Goal: Use online tool/utility: Utilize a website feature to perform a specific function

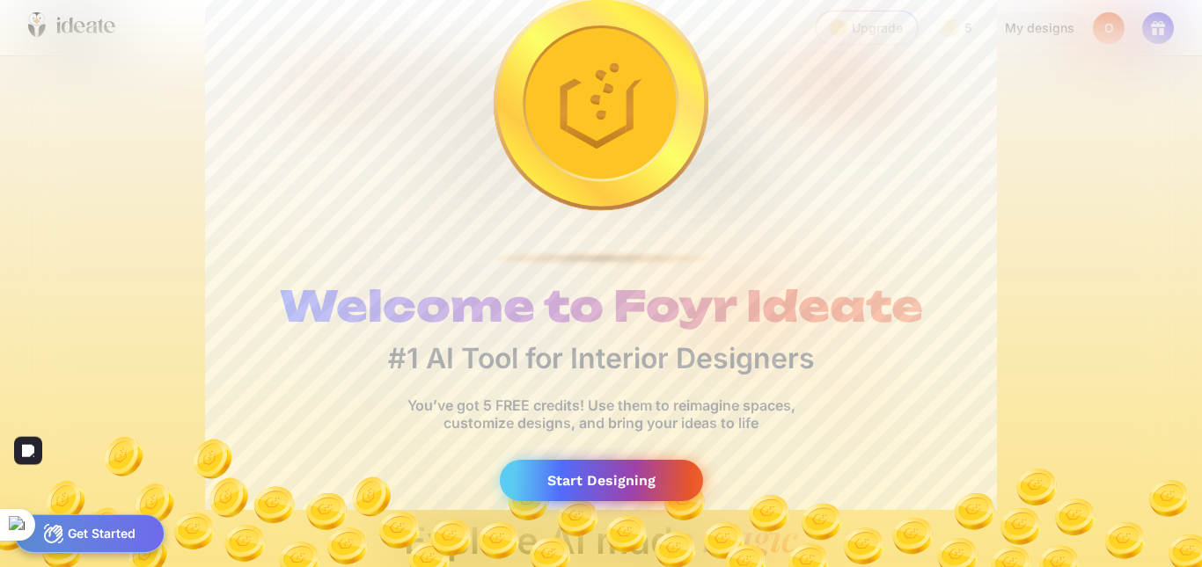
click at [574, 482] on div "Start Designing" at bounding box center [601, 480] width 203 height 41
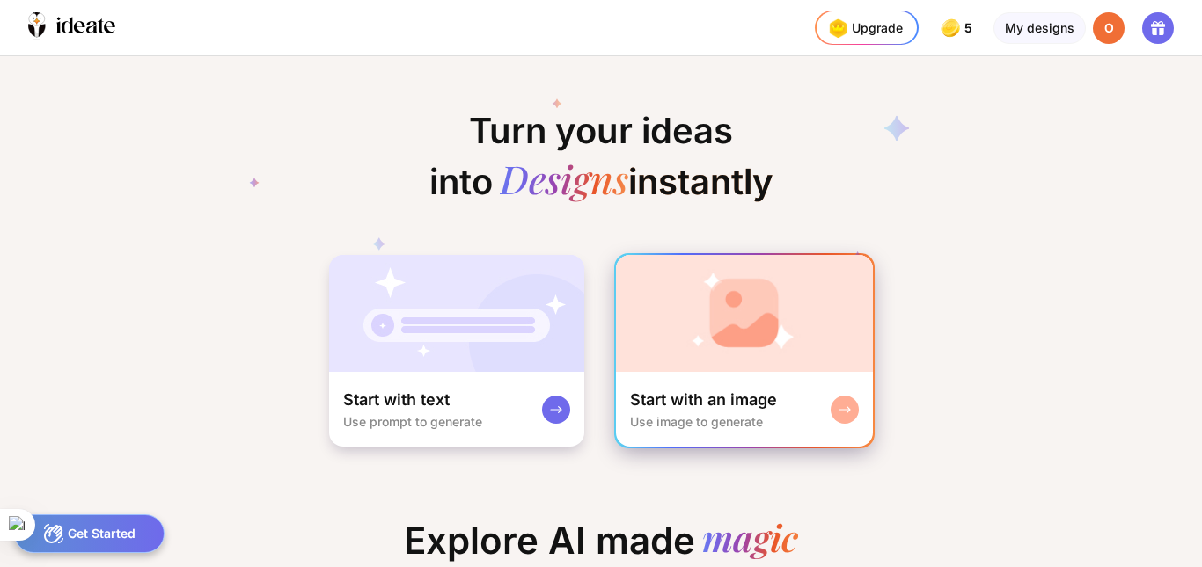
click at [753, 422] on div "Use image to generate" at bounding box center [696, 421] width 133 height 15
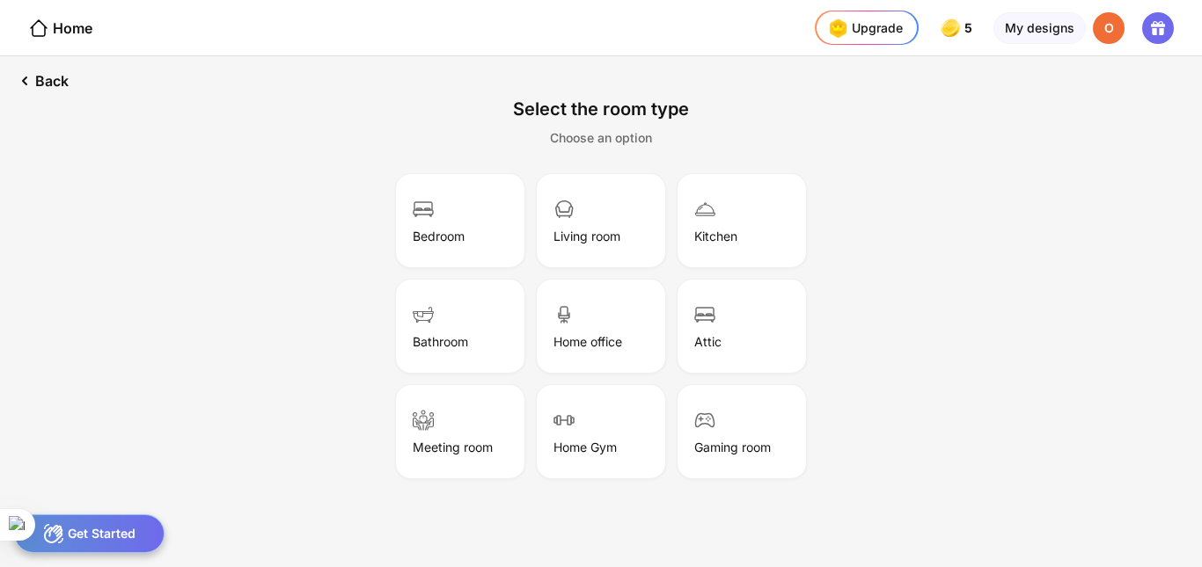
click at [756, 136] on div "Select the room type Choose an option Bedroom Living room Kitchen Bathroom Home…" at bounding box center [601, 274] width 1202 height 409
click at [577, 226] on div "Living room" at bounding box center [600, 221] width 123 height 88
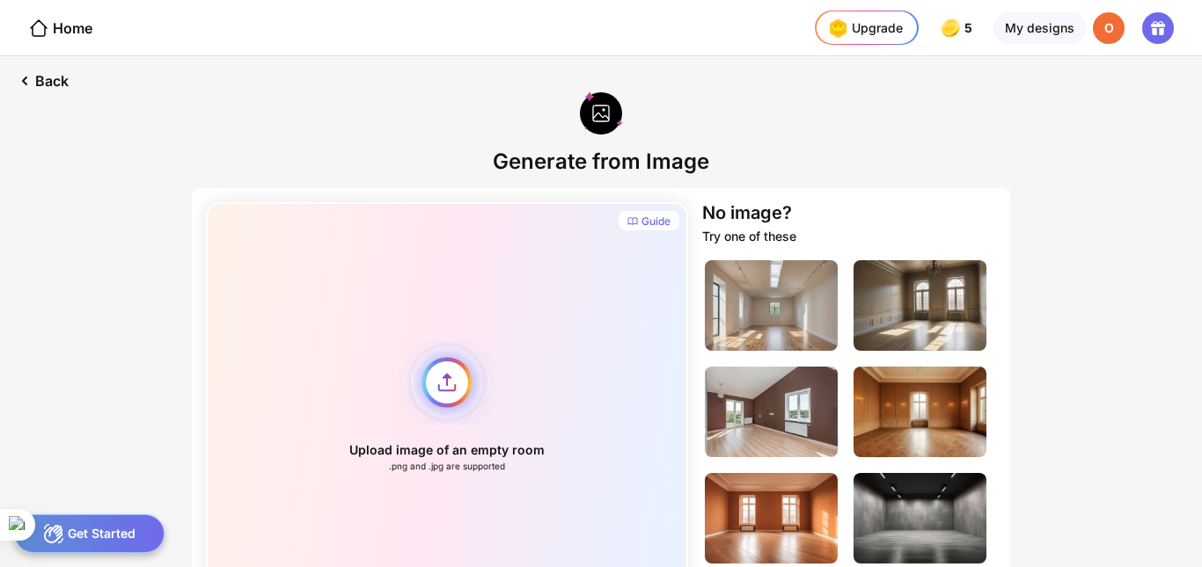
click at [447, 388] on div "Upload image of an empty room .png and .jpg are supported" at bounding box center [447, 406] width 482 height 408
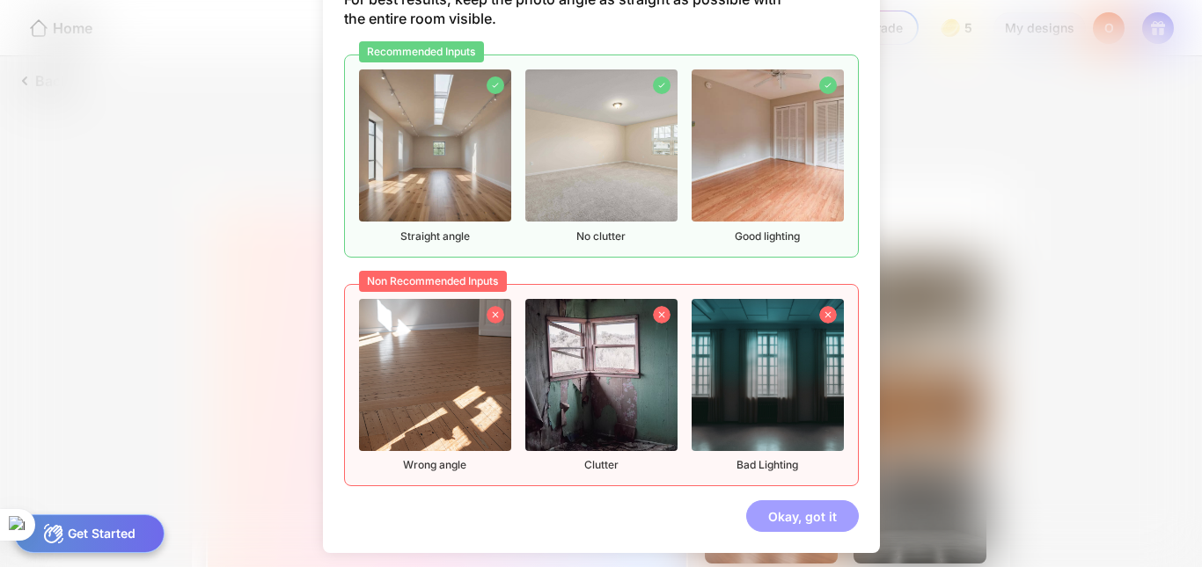
click at [788, 526] on div "Okay, got it" at bounding box center [802, 517] width 113 height 32
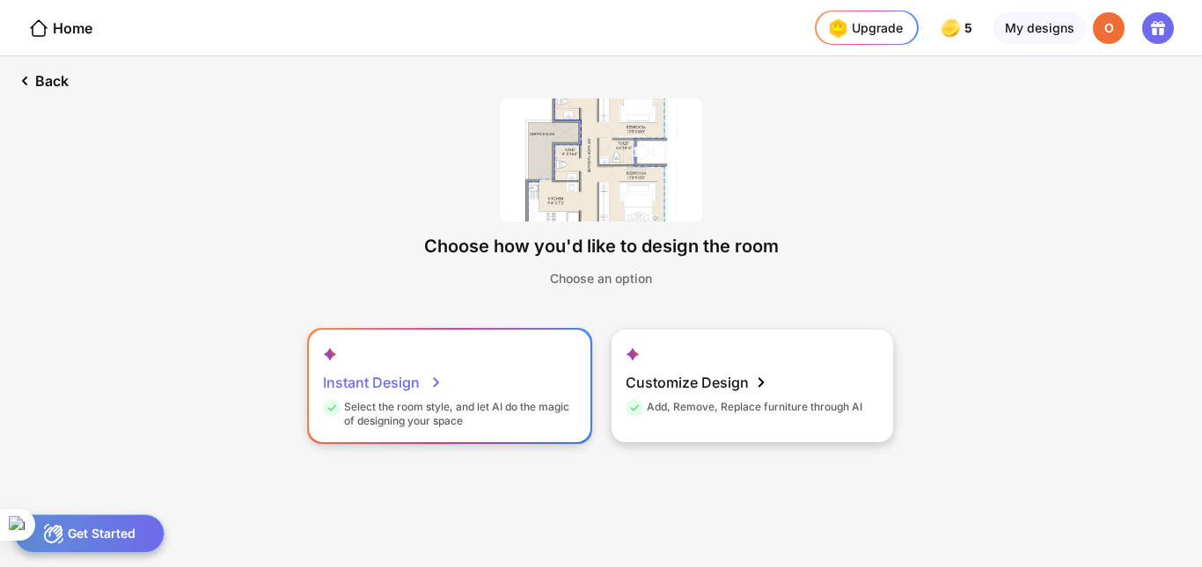
click at [523, 378] on div "Instant Design Select the room style, and let AI do the magic of designing your…" at bounding box center [450, 386] width 282 height 113
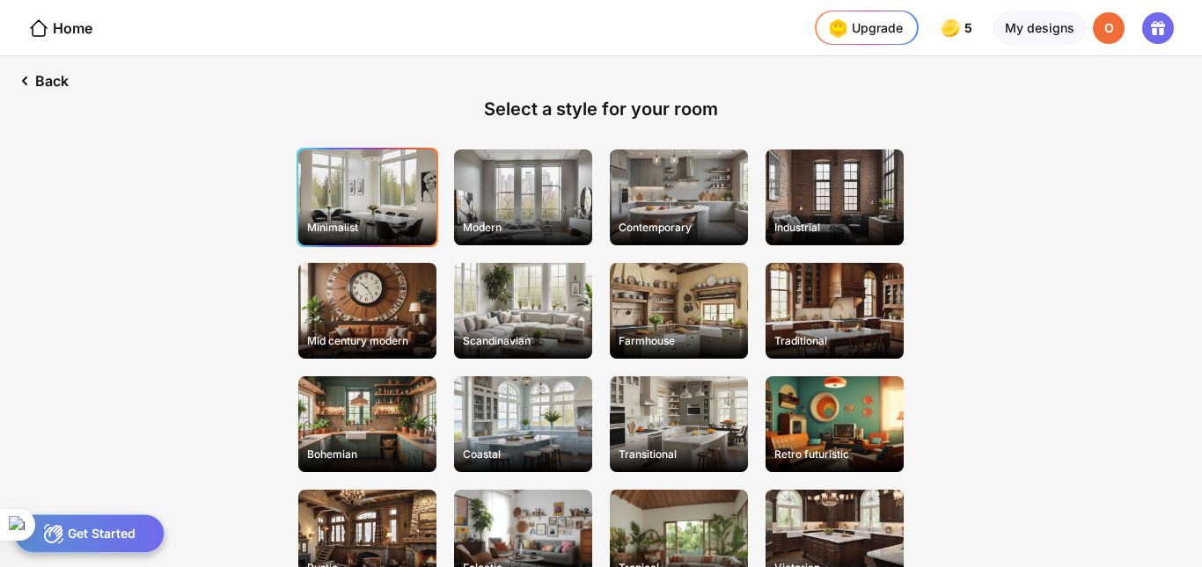
click at [367, 186] on div "Minimalist" at bounding box center [367, 198] width 138 height 96
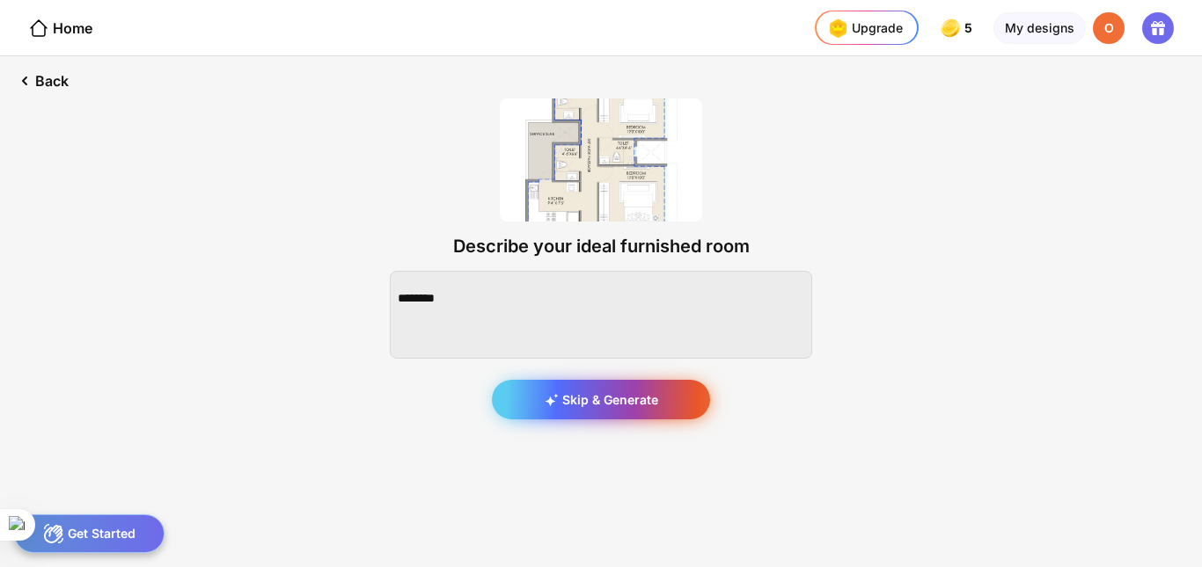
click at [591, 392] on div "Skip & Generate" at bounding box center [601, 400] width 218 height 40
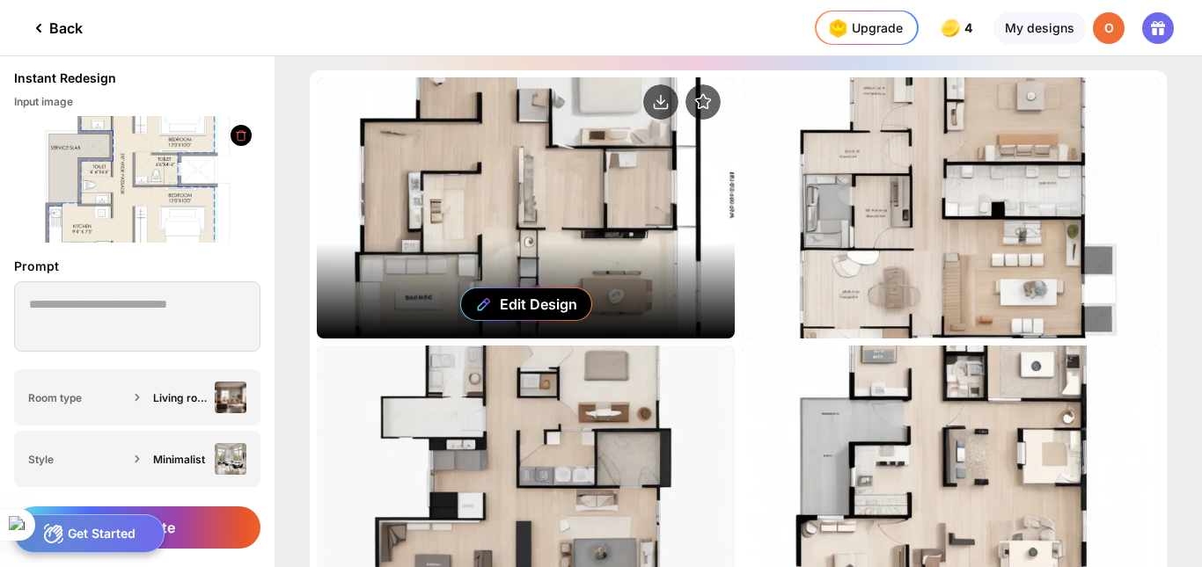
click at [643, 211] on div "Edit Design" at bounding box center [526, 207] width 418 height 261
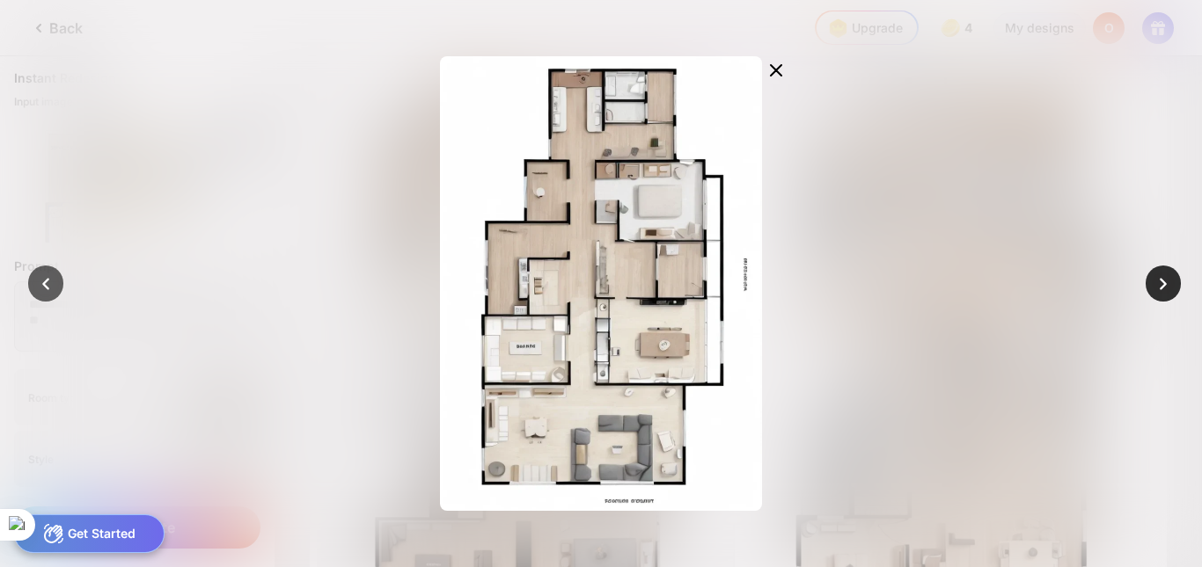
click at [1153, 289] on icon at bounding box center [1163, 284] width 25 height 25
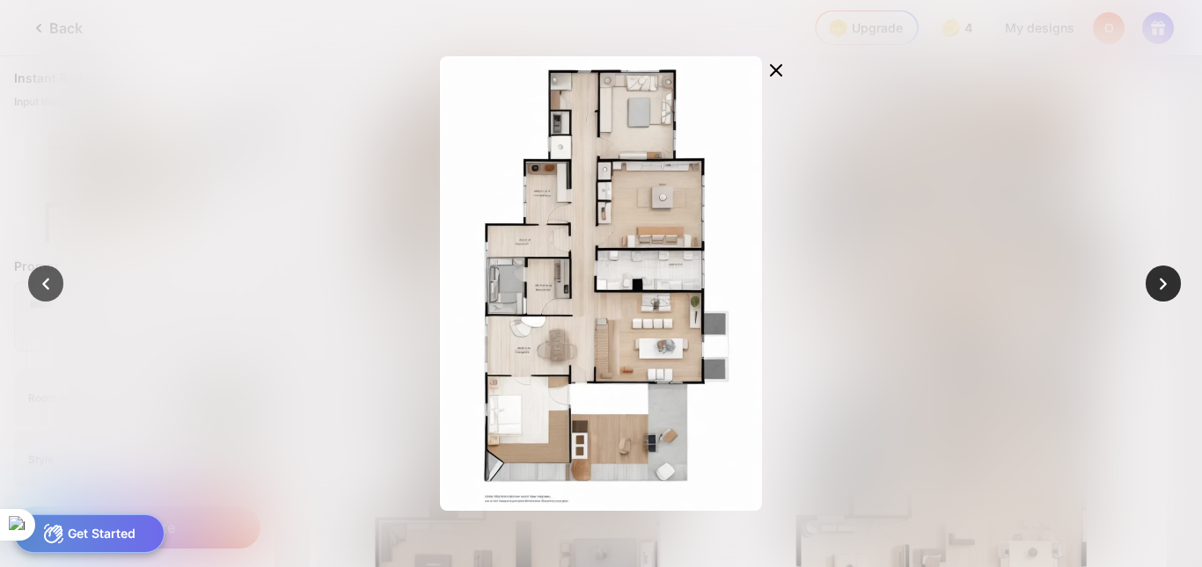
click at [1165, 296] on icon at bounding box center [1163, 284] width 25 height 25
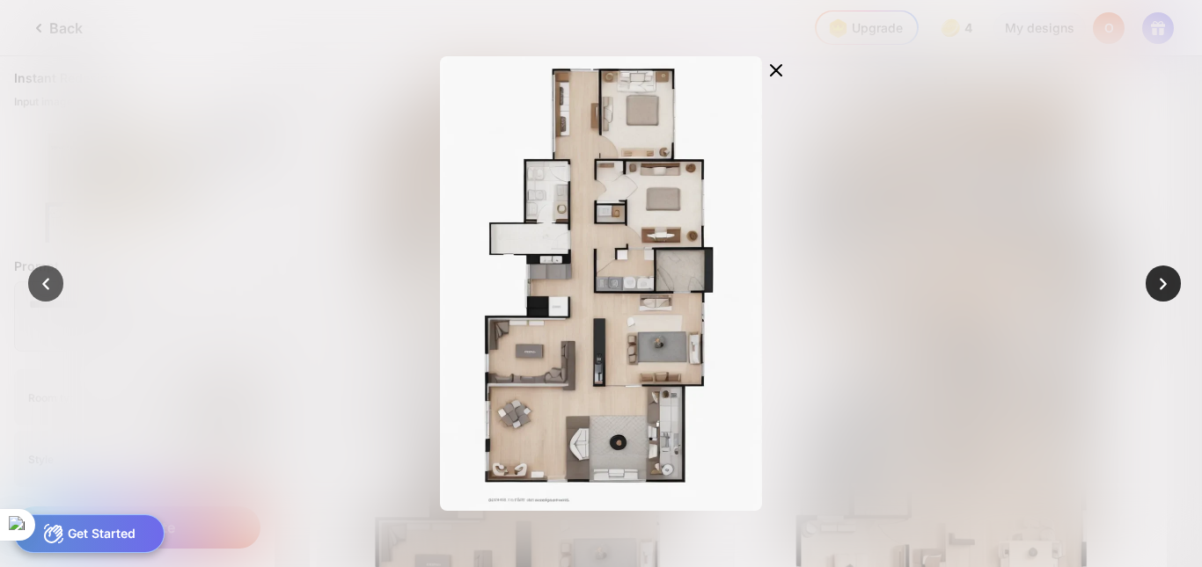
click at [1165, 296] on icon at bounding box center [1163, 284] width 25 height 25
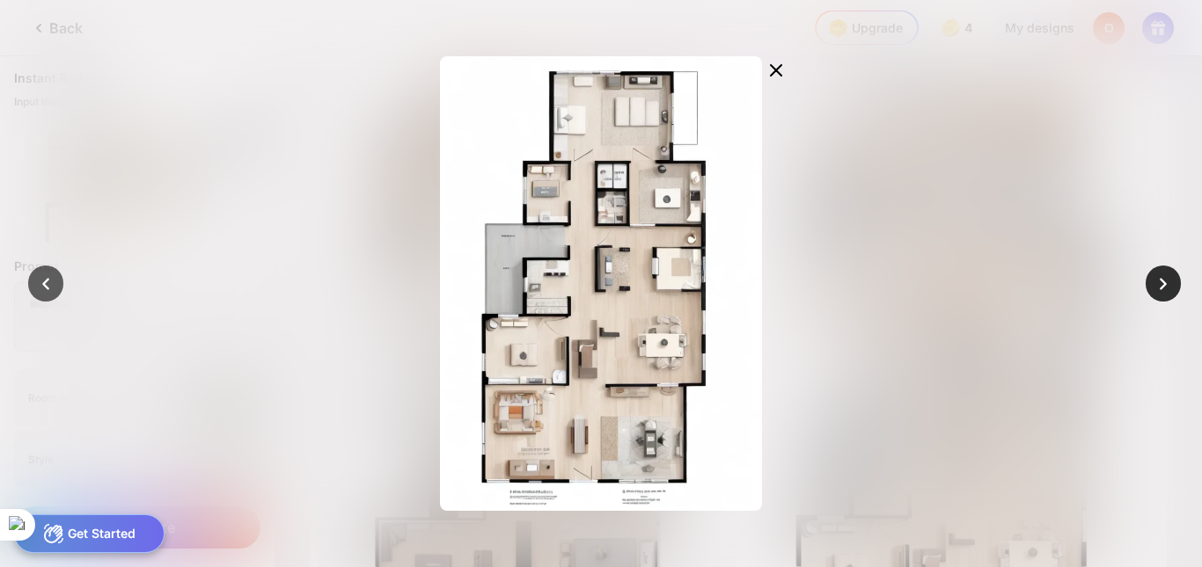
click at [1165, 296] on icon at bounding box center [1163, 284] width 25 height 25
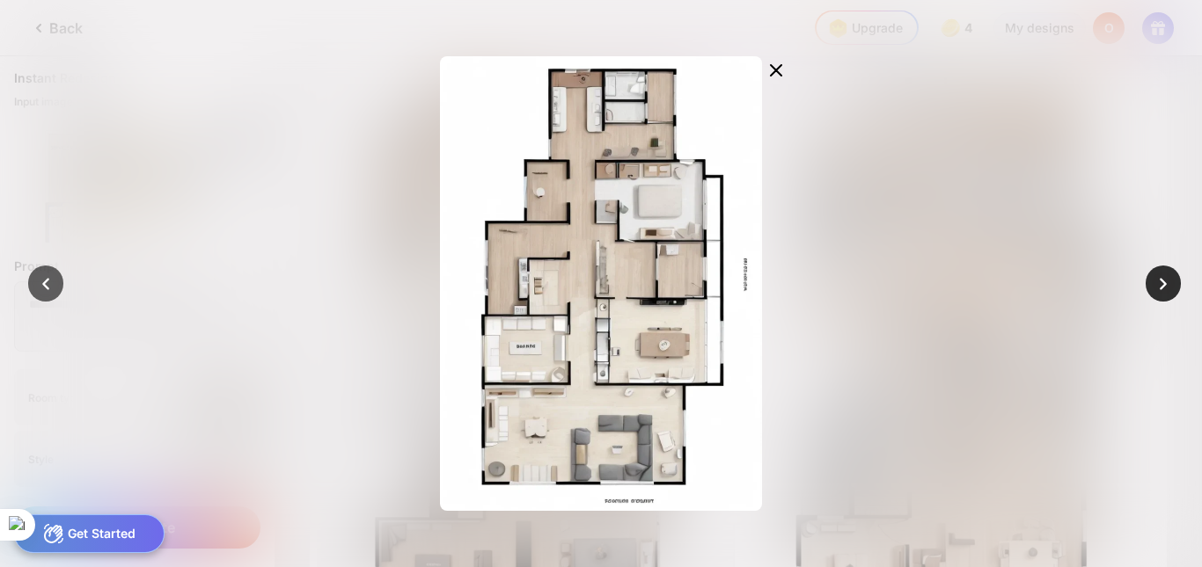
click at [1165, 296] on icon at bounding box center [1163, 284] width 25 height 25
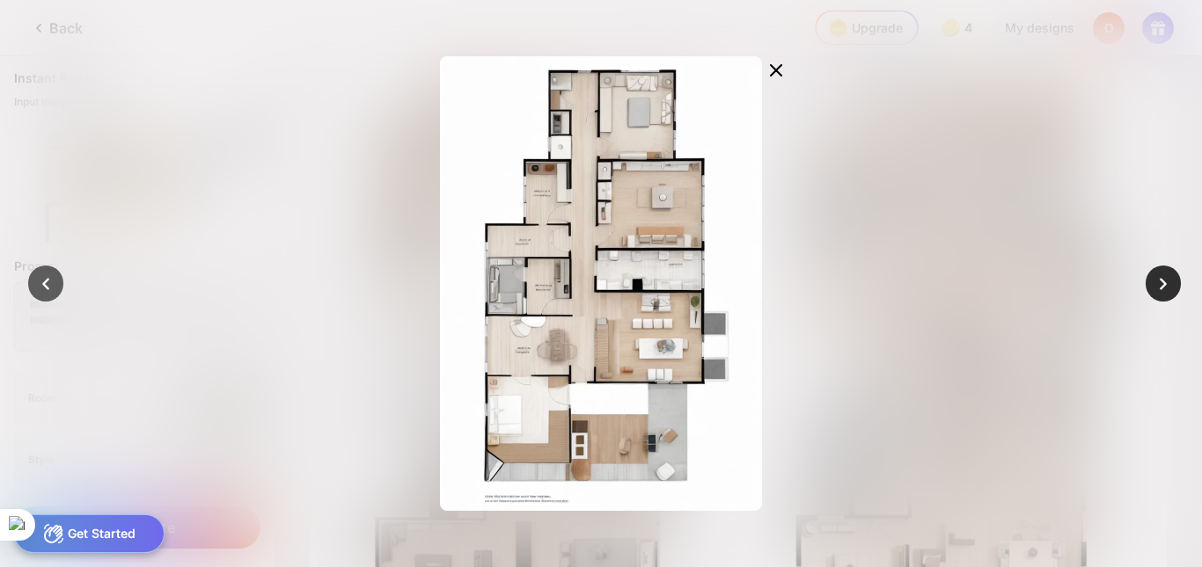
click at [1165, 296] on icon at bounding box center [1163, 284] width 25 height 25
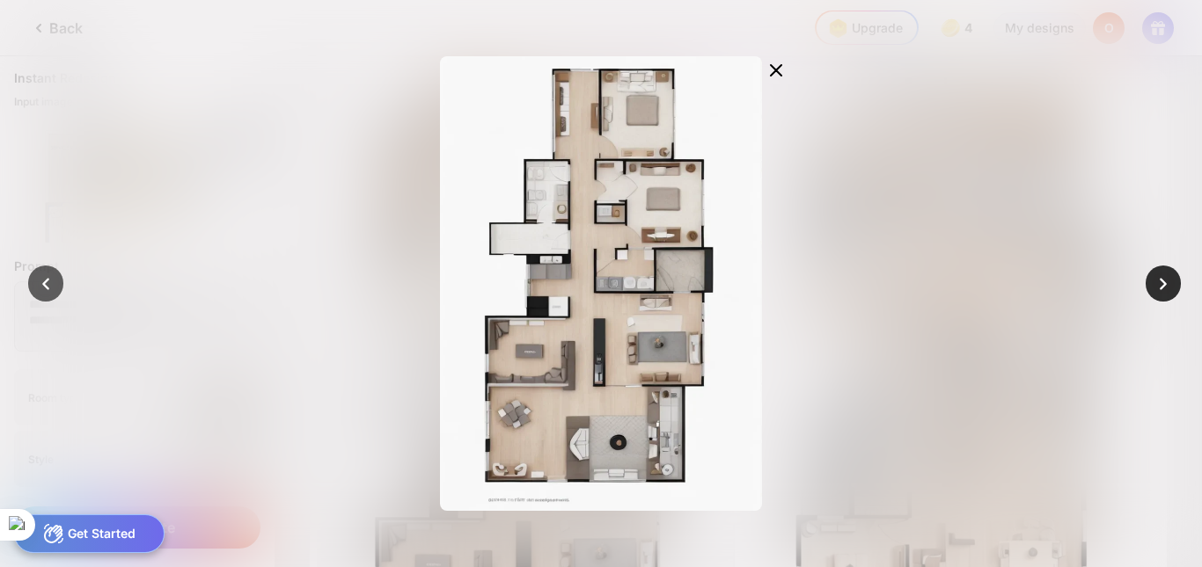
click at [1165, 296] on icon at bounding box center [1163, 284] width 25 height 25
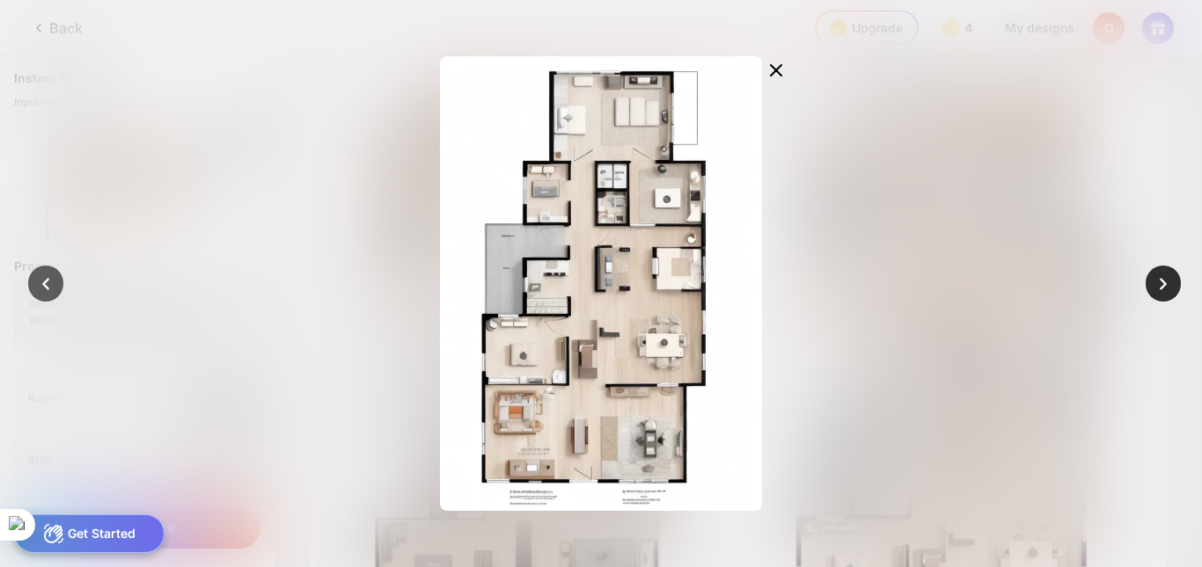
click at [1165, 296] on icon at bounding box center [1163, 284] width 25 height 25
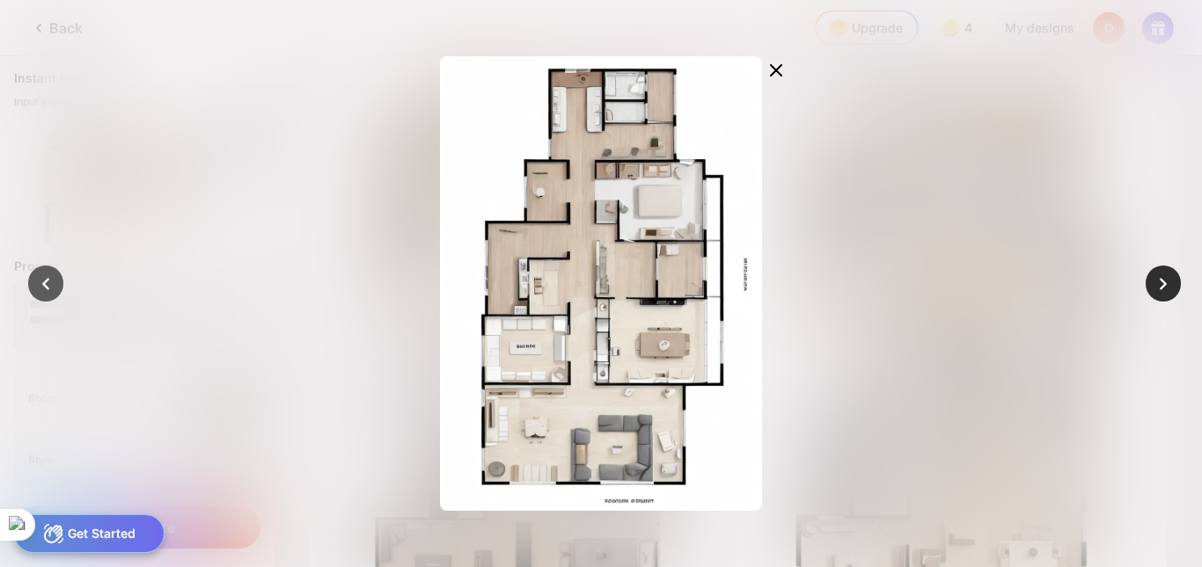
click at [1165, 296] on icon at bounding box center [1163, 284] width 25 height 25
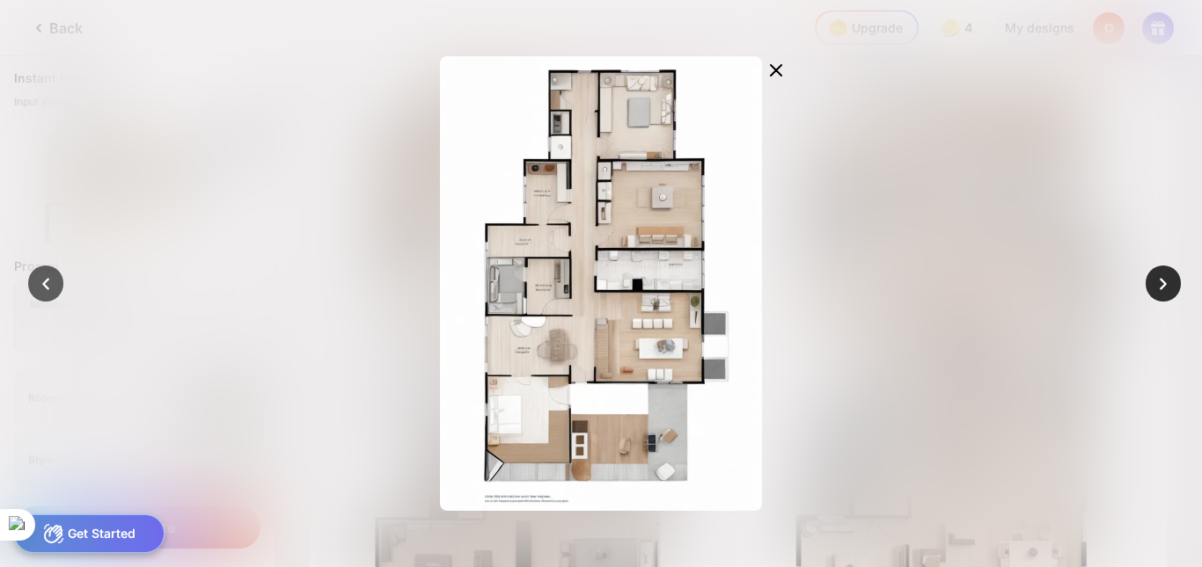
click at [1165, 296] on icon at bounding box center [1163, 284] width 25 height 25
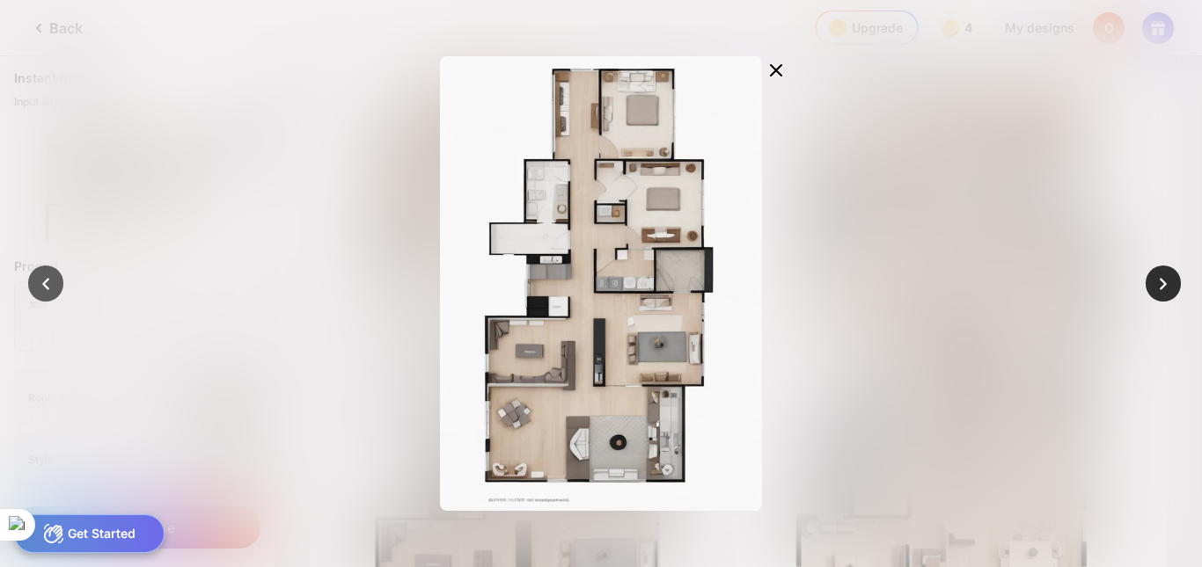
click at [1165, 296] on icon at bounding box center [1163, 284] width 25 height 25
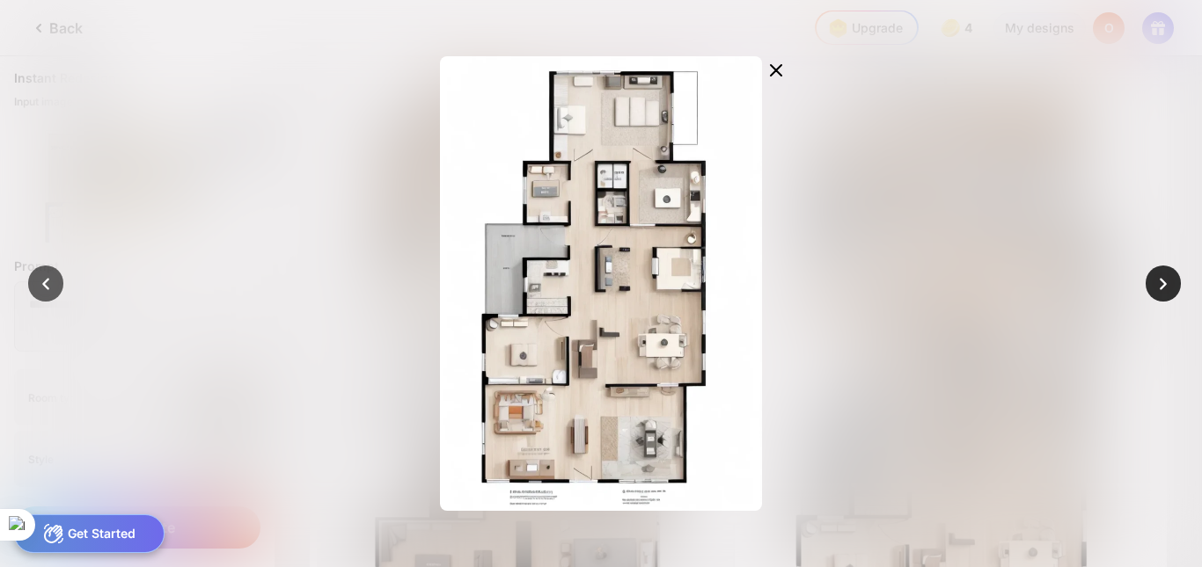
click at [1165, 296] on icon at bounding box center [1163, 284] width 25 height 25
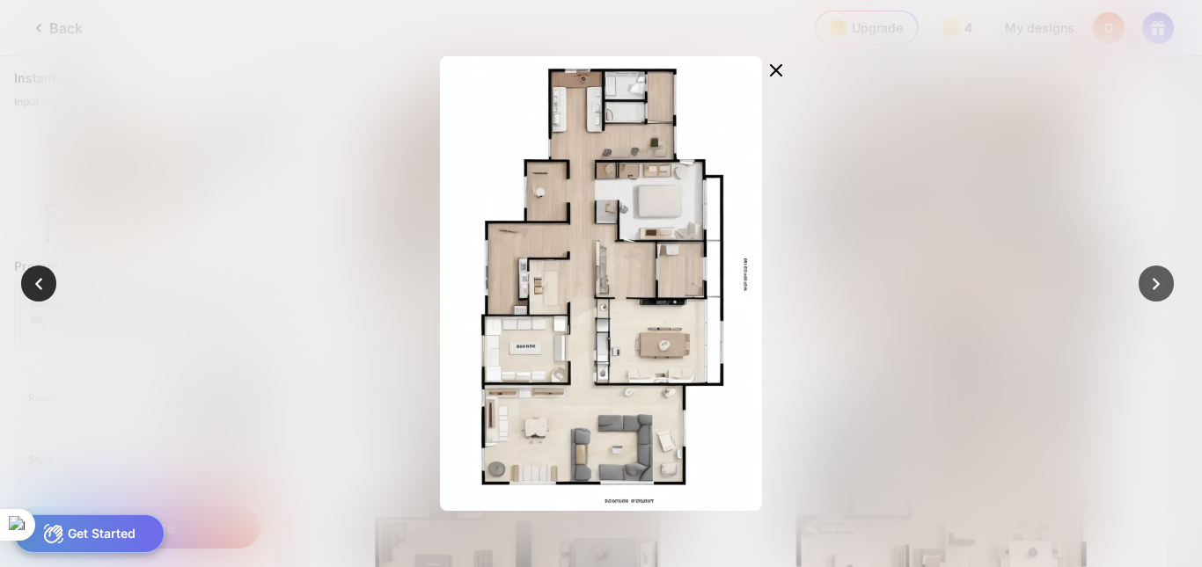
click at [48, 270] on div at bounding box center [38, 283] width 35 height 35
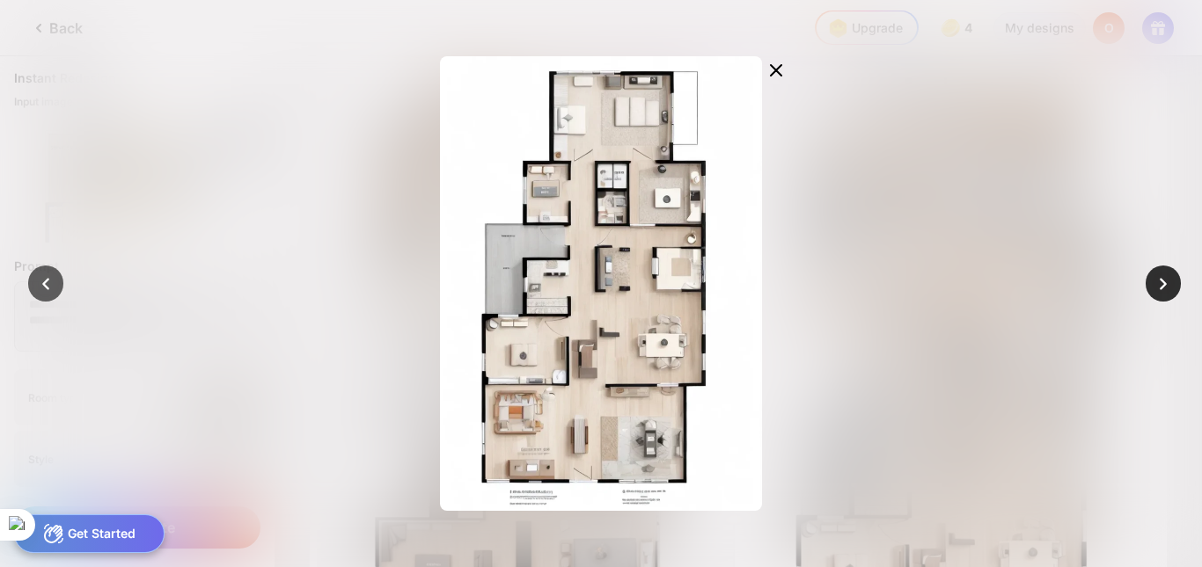
click at [1160, 272] on icon at bounding box center [1163, 284] width 25 height 25
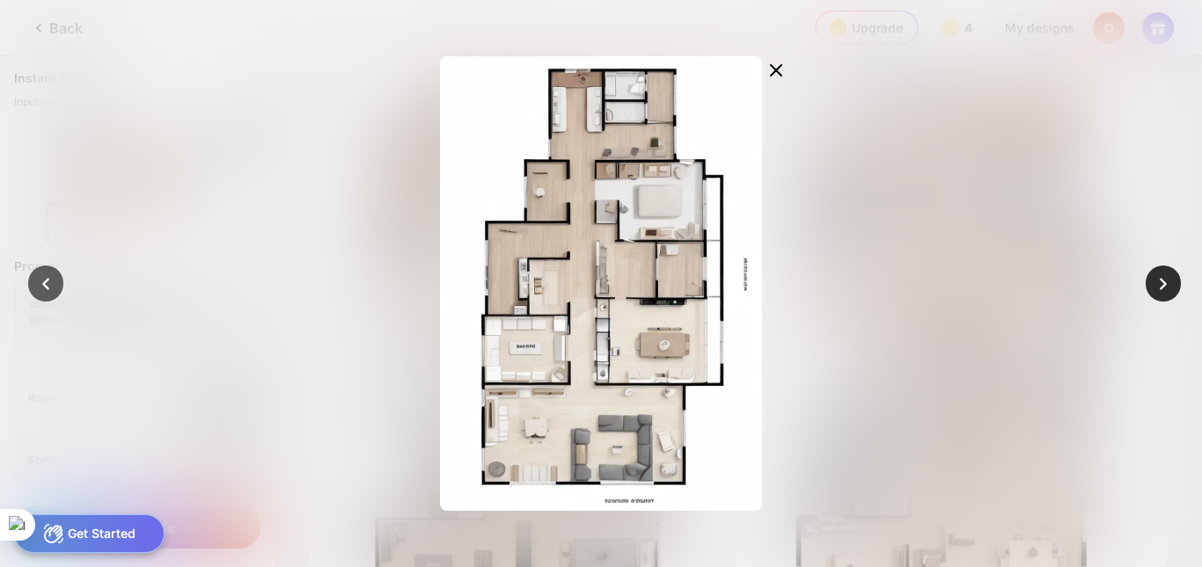
click at [1160, 272] on icon at bounding box center [1163, 284] width 25 height 25
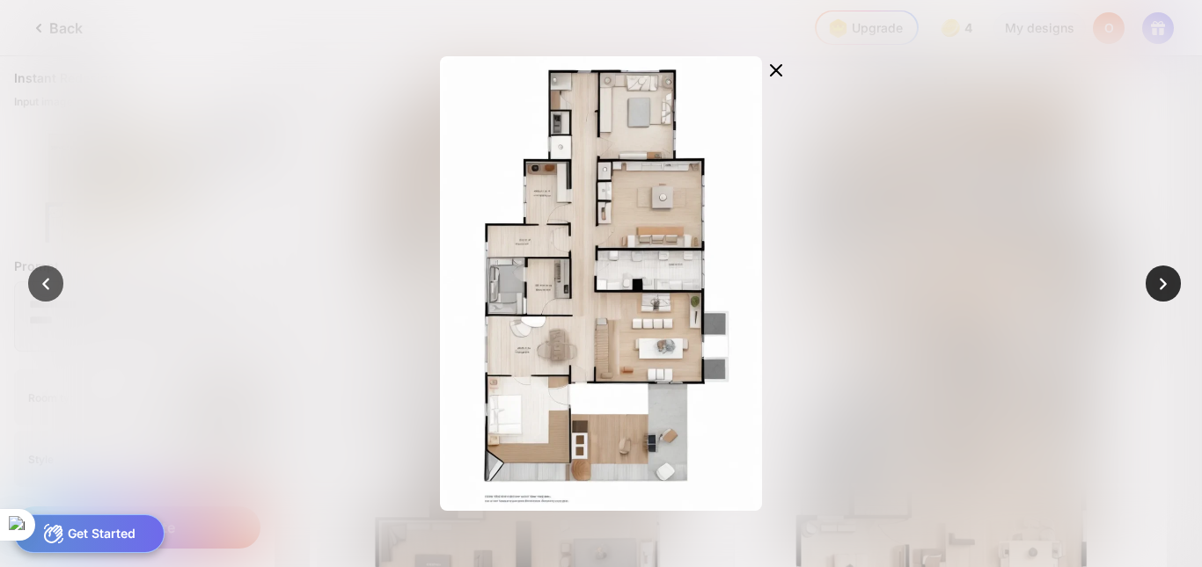
click at [1160, 272] on icon at bounding box center [1163, 284] width 25 height 25
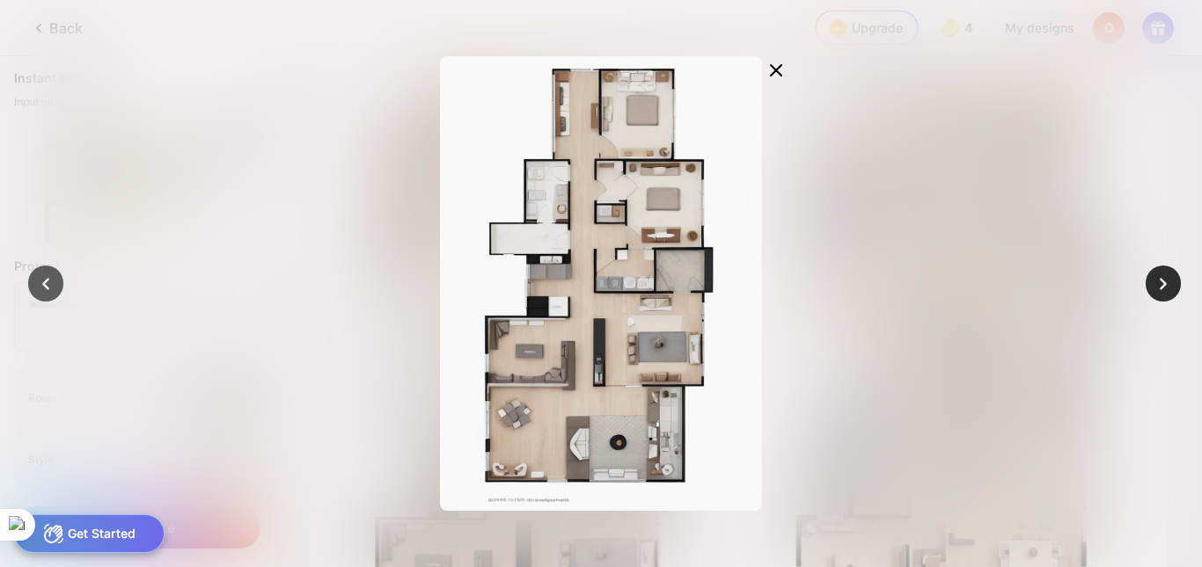
click at [1160, 272] on icon at bounding box center [1163, 284] width 25 height 25
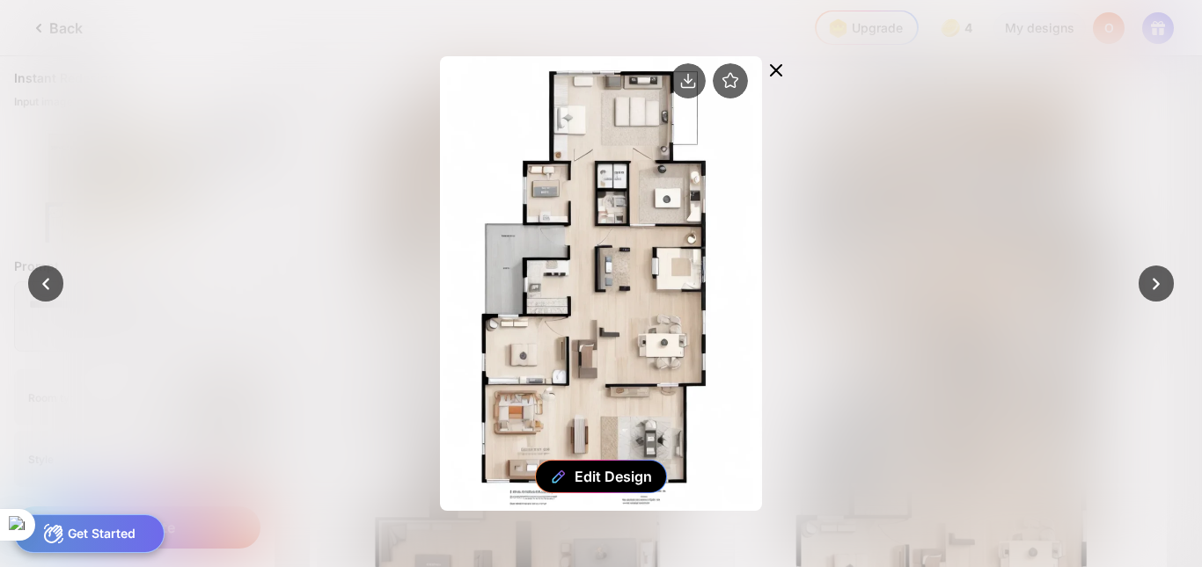
click at [781, 71] on icon at bounding box center [775, 70] width 21 height 21
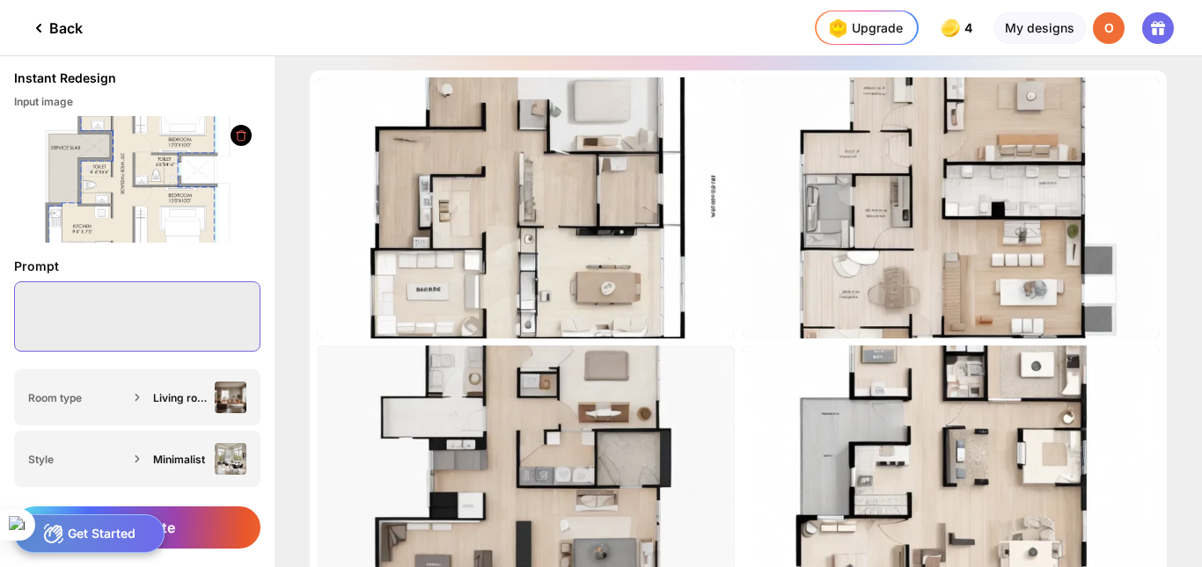
click at [118, 296] on textarea at bounding box center [137, 317] width 246 height 70
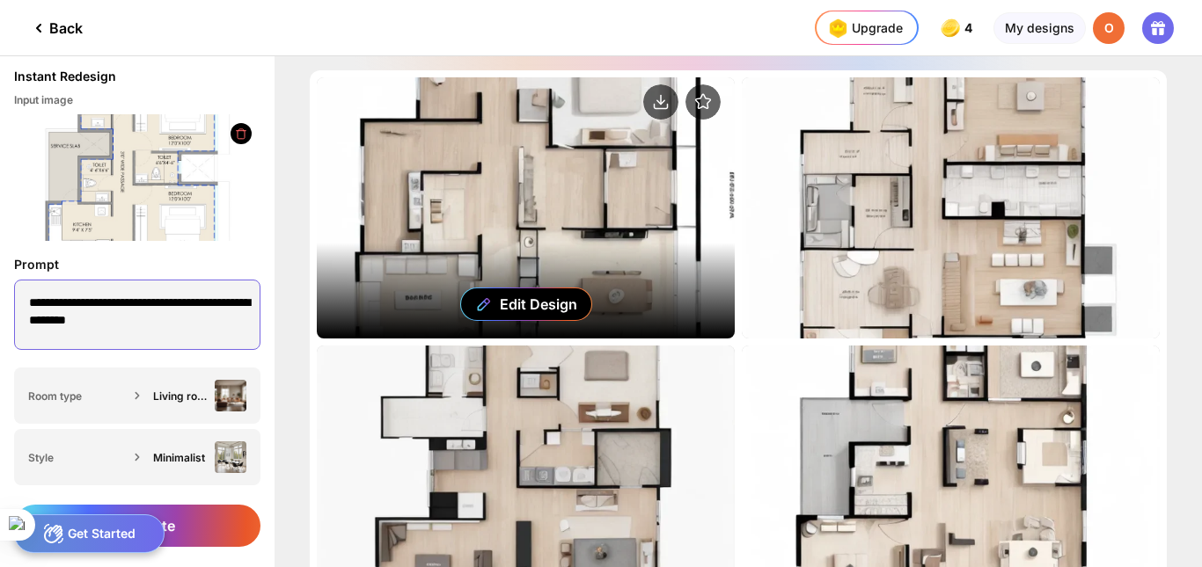
scroll to position [13, 0]
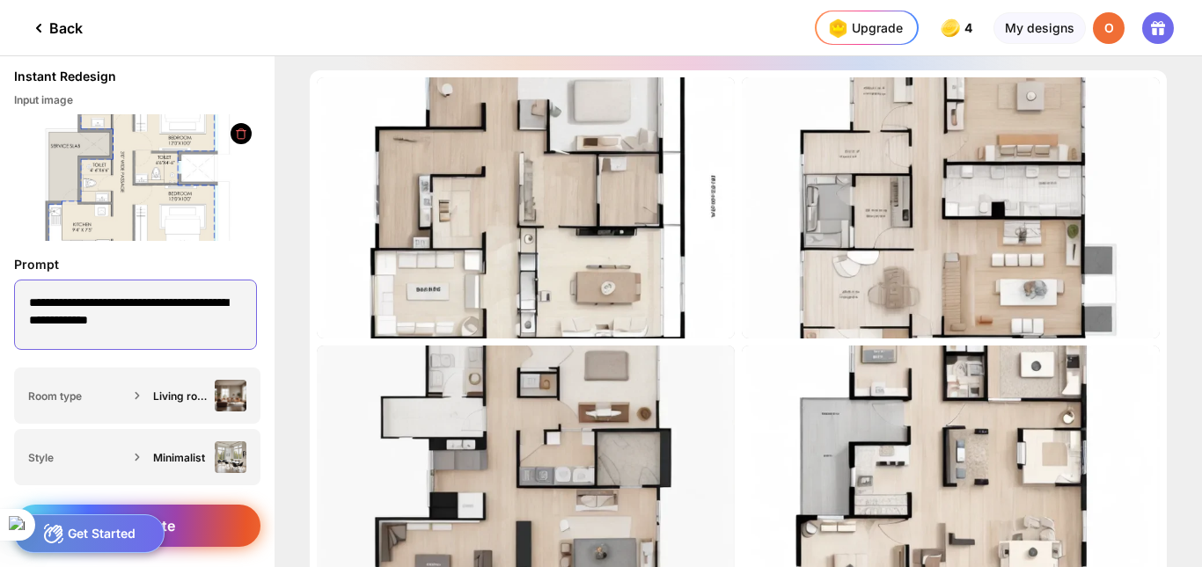
type textarea "**********"
click at [189, 511] on div "Generate" at bounding box center [137, 526] width 246 height 42
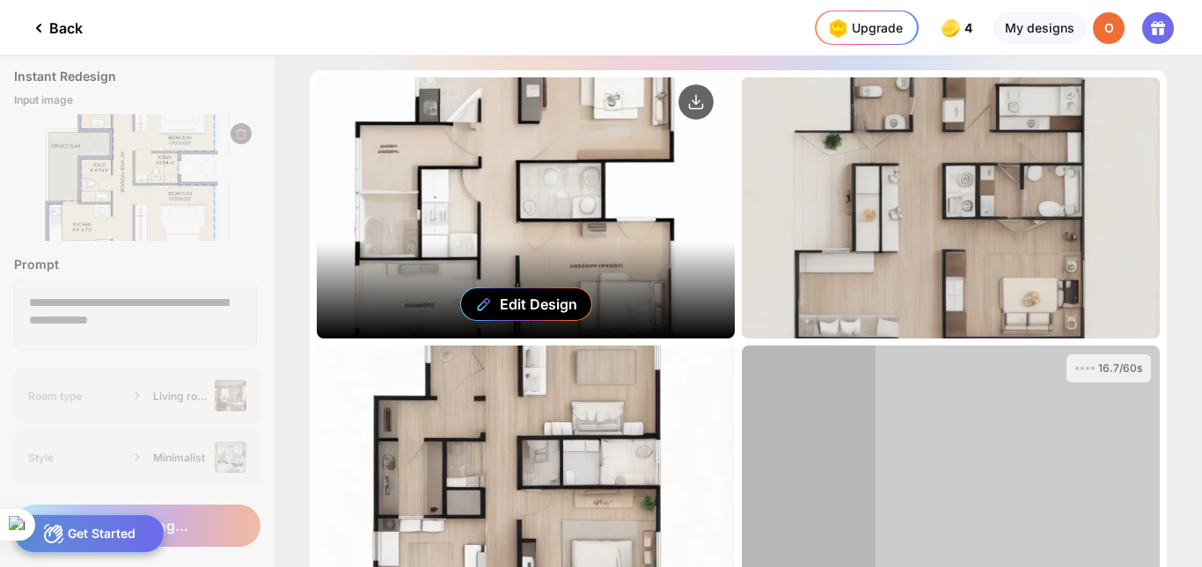
click at [617, 265] on div "Edit Design" at bounding box center [526, 207] width 418 height 261
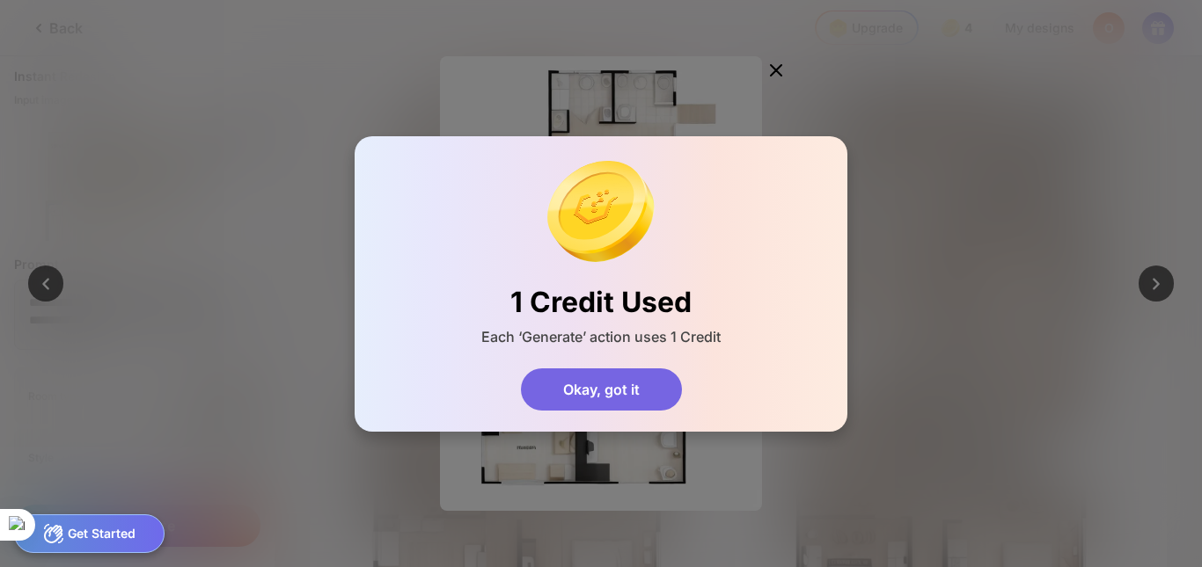
click at [619, 392] on div "Okay, got it" at bounding box center [601, 390] width 161 height 42
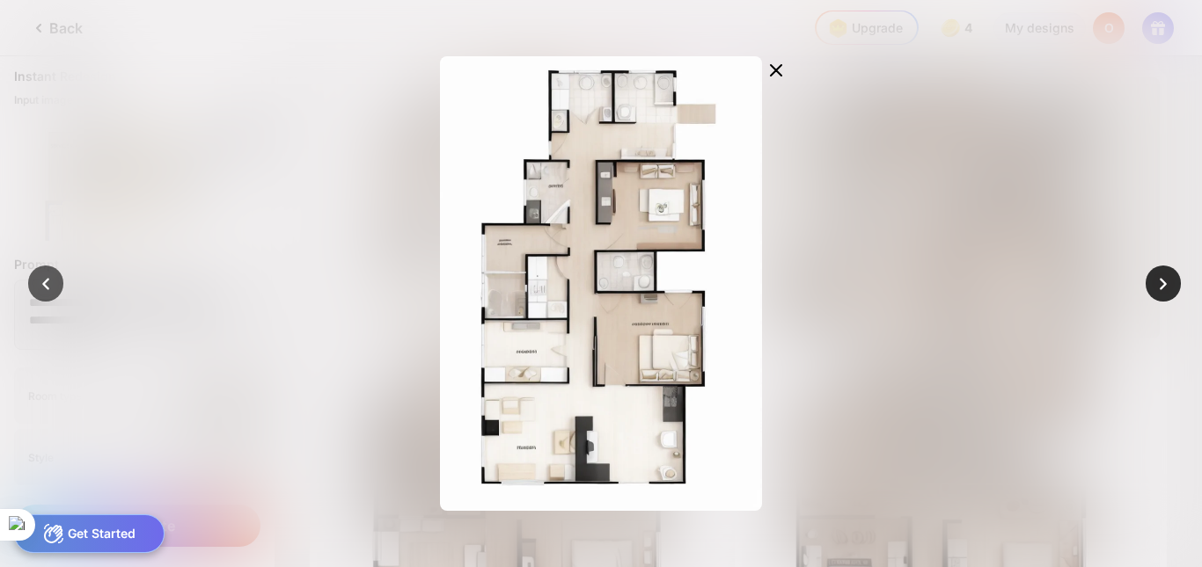
click at [1151, 276] on icon at bounding box center [1163, 284] width 25 height 25
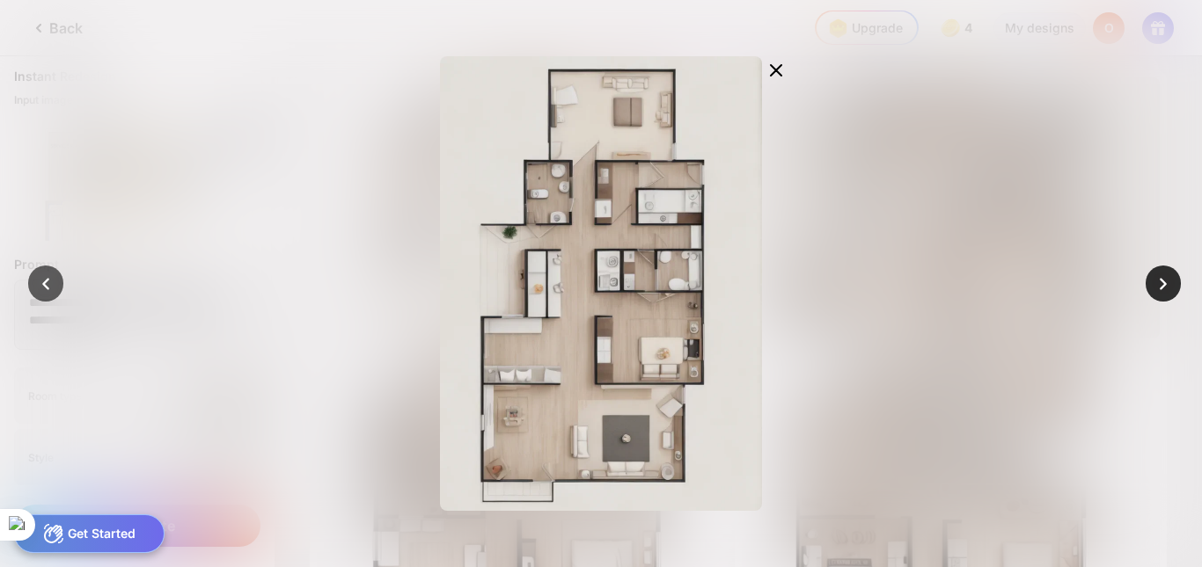
click at [1151, 276] on icon at bounding box center [1163, 284] width 25 height 25
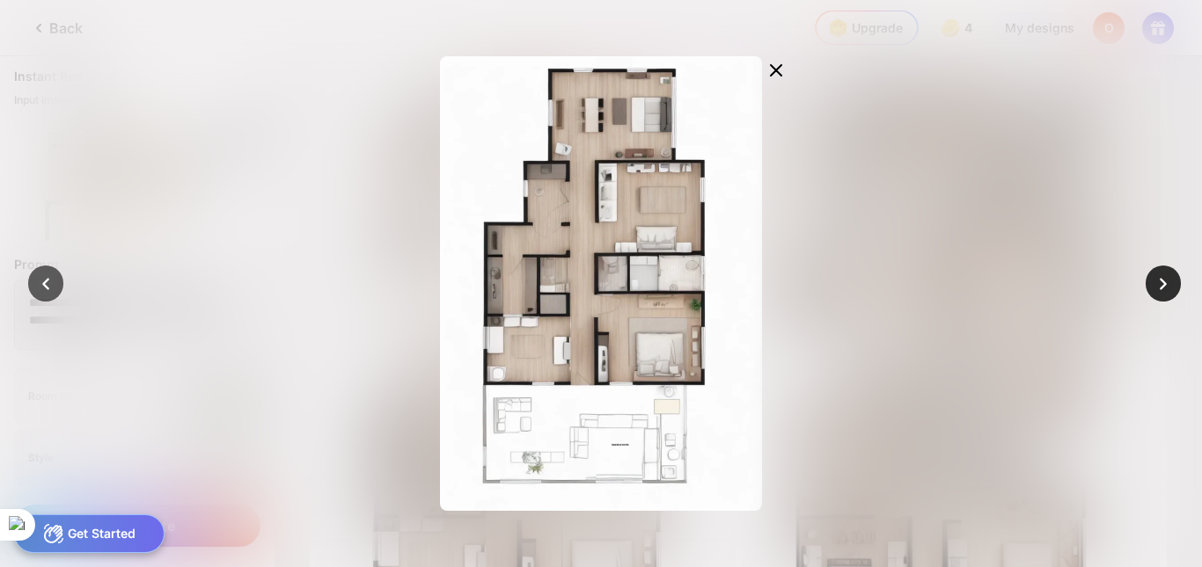
click at [1151, 276] on icon at bounding box center [1163, 284] width 25 height 25
